Goal: Go to known website: Go to known website

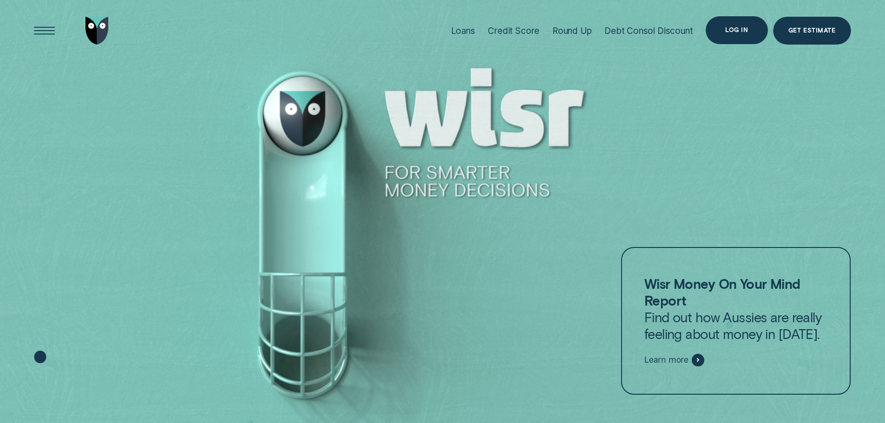
click at [735, 30] on div "Log in" at bounding box center [736, 30] width 23 height 6
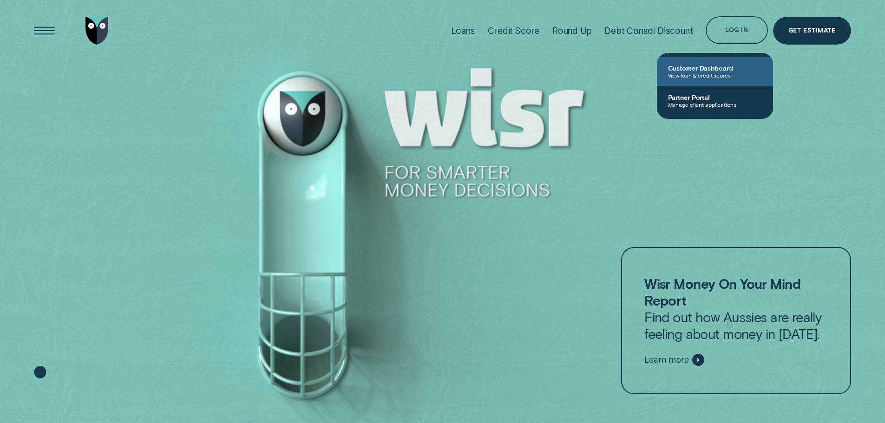
click at [694, 70] on span "Customer Dashboard" at bounding box center [715, 68] width 94 height 8
